Goal: Task Accomplishment & Management: Manage account settings

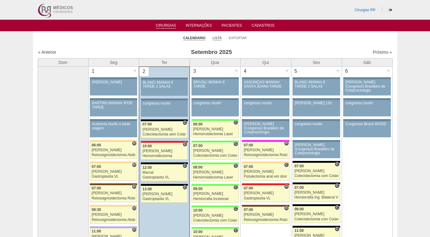
click at [217, 36] on link "Lista" at bounding box center [217, 38] width 9 height 5
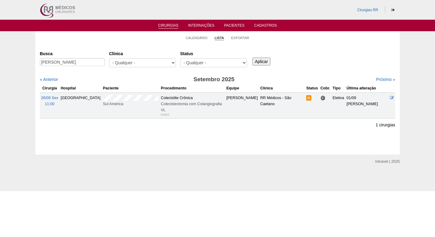
click at [344, 59] on div "Busca [PERSON_NAME] [GEOGRAPHIC_DATA] - Qualquer - 6R Alphaville Assunção Barti…" at bounding box center [217, 60] width 355 height 22
click at [304, 45] on div "Cirurgias [GEOGRAPHIC_DATA] [PERSON_NAME] [GEOGRAPHIC_DATA] - Qualquer - 6R Alp…" at bounding box center [217, 99] width 364 height 111
click at [311, 53] on div "Busca [PERSON_NAME] [GEOGRAPHIC_DATA] - Qualquer - 6R Alphaville Assunção Barti…" at bounding box center [217, 60] width 355 height 22
click at [310, 53] on div "Busca [PERSON_NAME] [GEOGRAPHIC_DATA] - Qualquer - 6R Alphaville Assunção Barti…" at bounding box center [217, 60] width 355 height 22
click at [309, 52] on div "Busca [PERSON_NAME] [GEOGRAPHIC_DATA] - Qualquer - 6R Alphaville Assunção Barti…" at bounding box center [217, 60] width 355 height 22
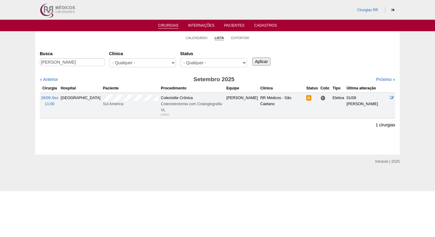
click at [309, 52] on div "Busca [PERSON_NAME] [GEOGRAPHIC_DATA] - Qualquer - 6R Alphaville Assunção Barti…" at bounding box center [217, 60] width 355 height 22
click at [390, 99] on icon at bounding box center [392, 98] width 4 height 4
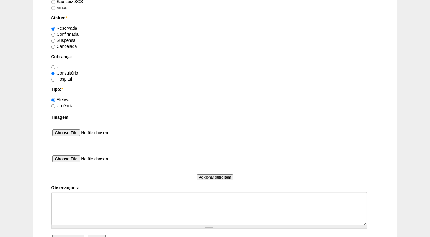
scroll to position [486, 0]
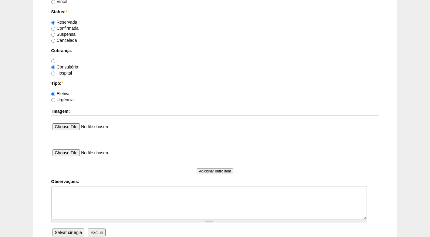
click at [66, 29] on label "Confirmada" at bounding box center [64, 28] width 27 height 5
click at [55, 29] on input "Confirmada" at bounding box center [53, 29] width 4 height 4
radio input "true"
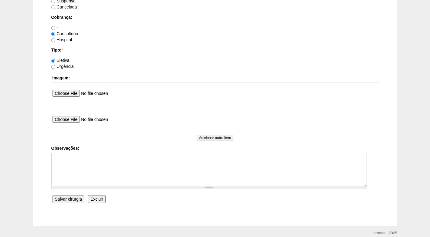
scroll to position [545, 0]
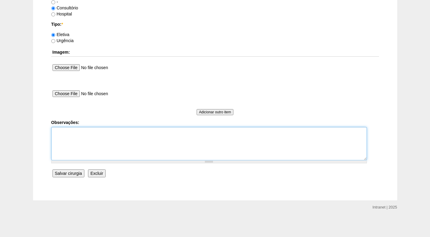
click at [90, 134] on textarea "Observações:" at bounding box center [209, 143] width 316 height 33
type textarea "f"
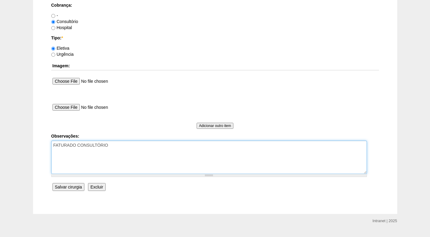
scroll to position [484, 0]
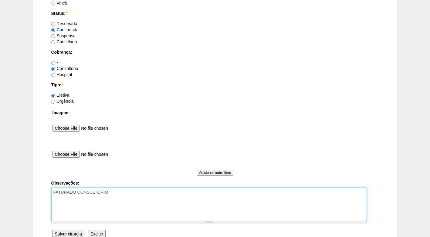
click at [112, 192] on textarea "FATURADO CONSULTÓRIO" at bounding box center [209, 204] width 316 height 33
click at [98, 199] on textarea "FATURADO CONSULTÓRIO" at bounding box center [209, 204] width 316 height 33
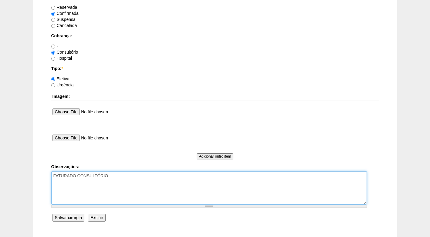
scroll to position [515, 0]
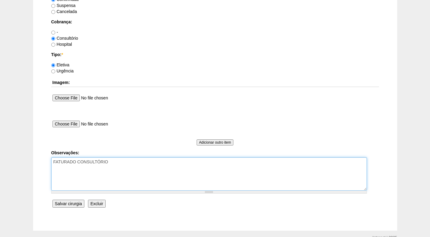
type textarea "FATURADO CONSULTÓRIO"
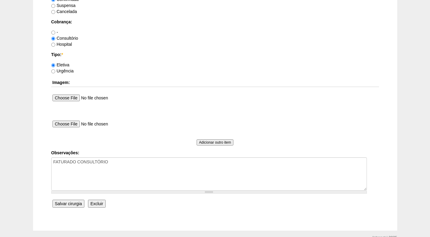
click at [77, 204] on input "Salvar cirurgia" at bounding box center [69, 204] width 32 height 8
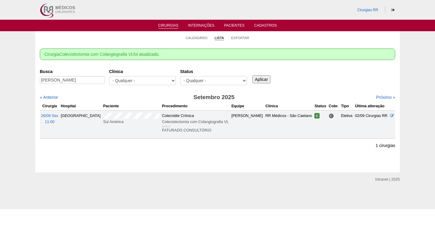
click at [303, 87] on div "Busca YOSHIKO DIRCE HOSSAKA Clínica - Qualquer - 6R Alphaville Assunção Bartira…" at bounding box center [217, 77] width 355 height 22
